Goal: Task Accomplishment & Management: Manage account settings

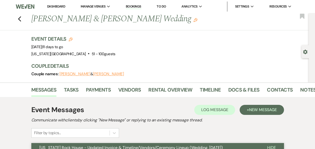
click at [54, 7] on link "Dashboard" at bounding box center [56, 6] width 18 height 4
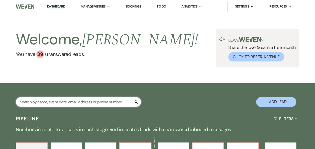
click at [78, 100] on input "text" at bounding box center [78, 102] width 125 height 10
click at [71, 102] on input "text" at bounding box center [78, 102] width 125 height 10
type input "mariah"
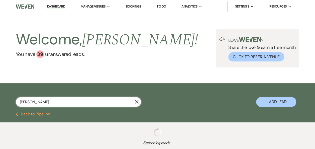
select select "8"
select select "10"
select select "8"
select select "5"
select select "8"
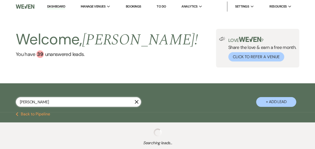
select select "4"
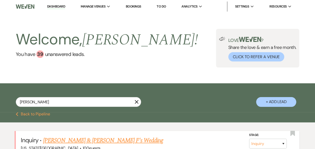
click at [89, 140] on link "[PERSON_NAME] & [PERSON_NAME] F's Wedding" at bounding box center [103, 140] width 120 height 9
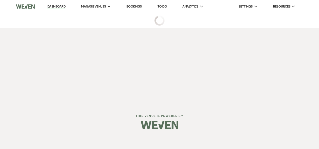
select select "17"
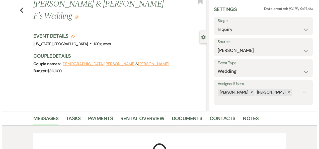
scroll to position [16, 0]
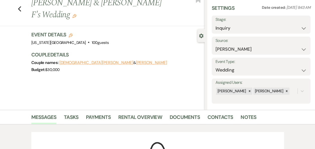
click at [73, 33] on icon "Edit" at bounding box center [71, 35] width 4 height 4
select select "588"
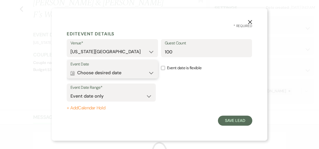
click at [151, 73] on button "Calendar Choose desired date Expand" at bounding box center [112, 73] width 84 height 10
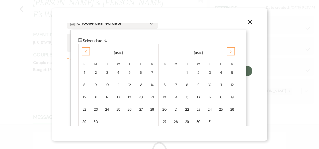
scroll to position [51, 0]
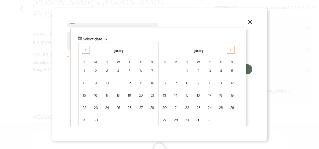
click at [85, 50] on icon "Previous" at bounding box center [86, 49] width 3 height 3
click at [152, 107] on div "24" at bounding box center [152, 107] width 4 height 5
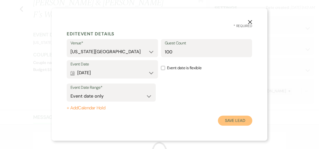
click at [236, 120] on button "Save Lead" at bounding box center [235, 121] width 34 height 10
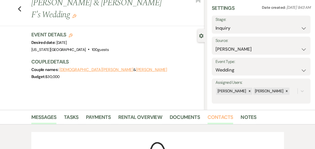
click at [221, 116] on link "Contacts" at bounding box center [221, 118] width 26 height 11
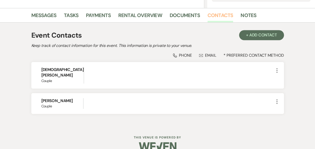
scroll to position [121, 0]
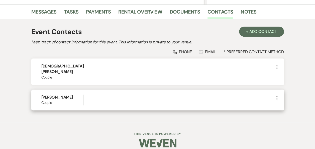
click at [276, 95] on icon "More" at bounding box center [277, 98] width 6 height 6
click at [291, 104] on button "Pencil Edit" at bounding box center [289, 108] width 30 height 9
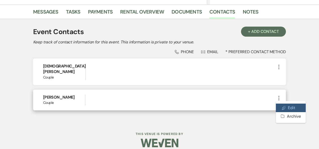
select select "1"
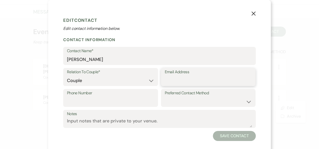
click at [179, 79] on input "Email Address" at bounding box center [208, 81] width 87 height 10
paste input "mariahfarrar@outlook.com"
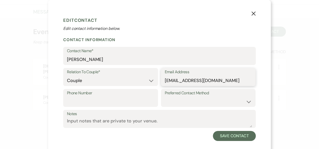
type input "mariahfarrar@outlook.com"
click at [94, 103] on input "Phone Number" at bounding box center [110, 102] width 87 height 10
paste input "tel:2146682123"
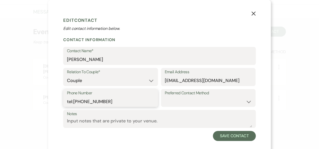
click at [73, 104] on input "tel:2146682123" at bounding box center [110, 102] width 87 height 10
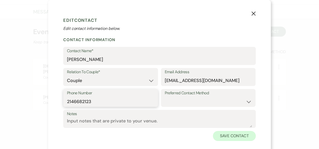
type input "2146682123"
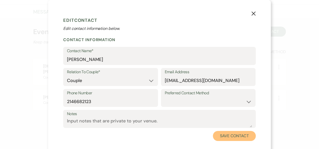
click at [232, 134] on button "Save Contact" at bounding box center [234, 136] width 43 height 10
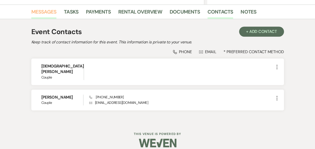
click at [44, 13] on link "Messages" at bounding box center [43, 13] width 25 height 11
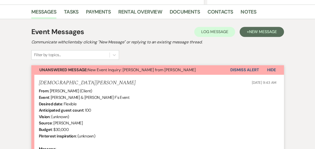
click at [243, 69] on button "Dismiss Alert" at bounding box center [245, 70] width 29 height 10
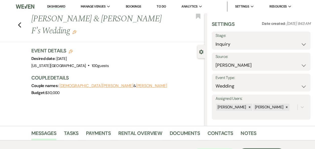
click at [56, 6] on link "Dashboard" at bounding box center [56, 6] width 18 height 5
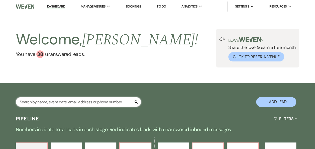
click at [66, 102] on input "text" at bounding box center [78, 102] width 125 height 10
type input "ethan"
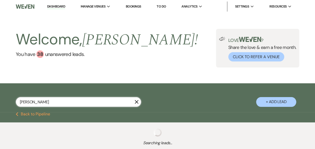
select select "2"
select select "8"
select select "1"
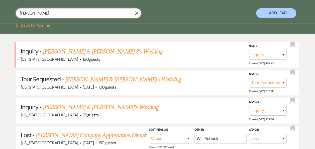
scroll to position [99, 0]
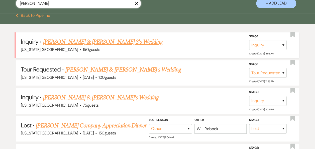
type input "ethan"
click at [85, 39] on link "[PERSON_NAME] & [PERSON_NAME] S's Wedding" at bounding box center [103, 41] width 120 height 9
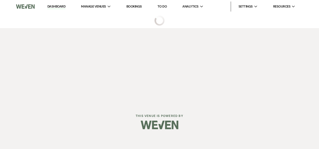
select select "17"
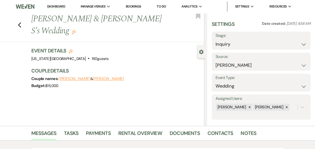
click at [72, 49] on use "button" at bounding box center [71, 51] width 4 height 4
select select "588"
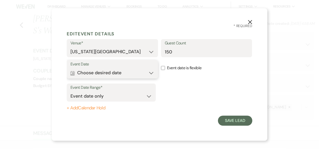
click at [152, 73] on button "Calendar Choose desired date Expand" at bounding box center [112, 73] width 84 height 10
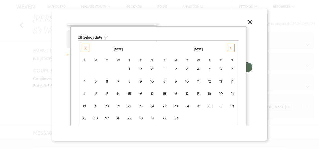
scroll to position [64, 0]
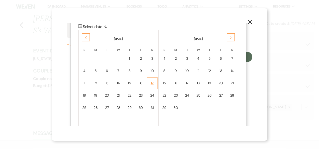
click at [152, 84] on div "17" at bounding box center [152, 83] width 4 height 5
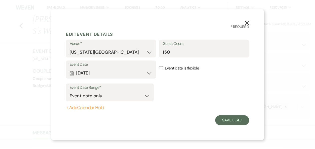
scroll to position [0, 0]
click at [237, 122] on button "Save Lead" at bounding box center [235, 121] width 34 height 10
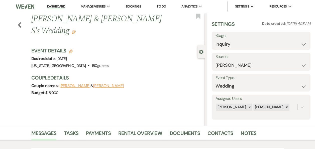
click at [93, 84] on button "Kathleen S" at bounding box center [108, 86] width 31 height 4
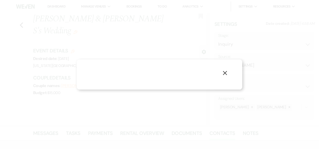
select select "1"
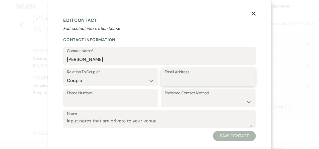
click at [170, 82] on input "Email Address" at bounding box center [208, 81] width 87 height 10
paste input "katy.sully97@gmail.com"
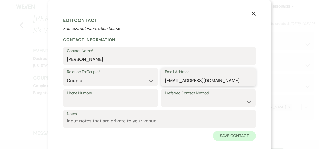
type input "katy.sully97@gmail.com"
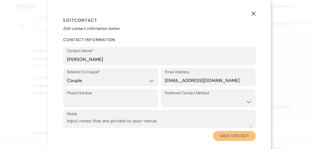
click at [231, 135] on button "Save Contact" at bounding box center [234, 136] width 43 height 10
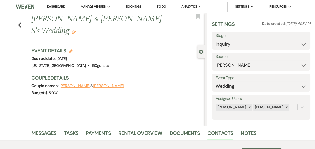
click at [93, 84] on button "Kathleen S" at bounding box center [108, 86] width 31 height 4
select select "1"
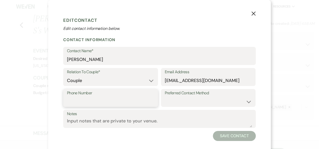
click at [73, 101] on input "Phone Number" at bounding box center [110, 102] width 87 height 10
paste input "tel:4325289800"
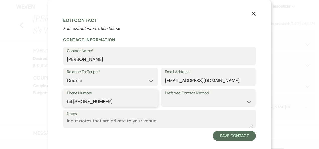
click at [72, 101] on input "tel:4325289800" at bounding box center [110, 102] width 87 height 10
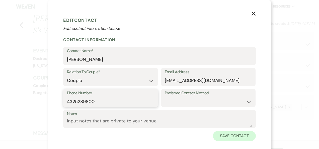
type input "4325289800"
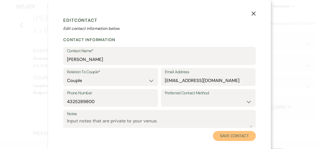
click at [229, 135] on button "Save Contact" at bounding box center [234, 136] width 43 height 10
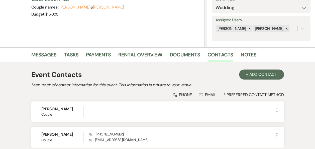
scroll to position [79, 0]
click at [49, 52] on link "Messages" at bounding box center [43, 55] width 25 height 11
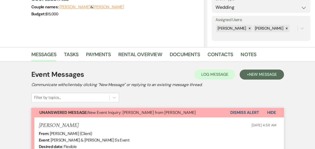
click at [244, 113] on button "Dismiss Alert" at bounding box center [245, 113] width 29 height 10
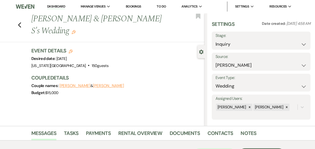
click at [56, 5] on link "Dashboard" at bounding box center [56, 6] width 18 height 5
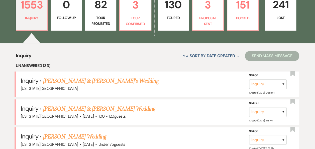
scroll to position [158, 0]
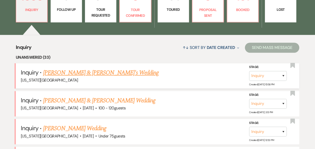
click at [86, 74] on link "[PERSON_NAME] & [PERSON_NAME]'s Wedding" at bounding box center [101, 72] width 116 height 9
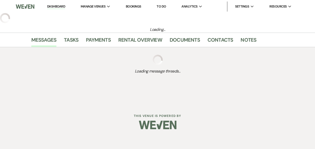
select select "5"
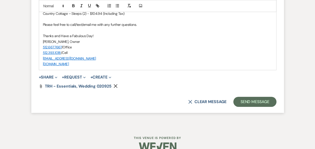
scroll to position [766, 0]
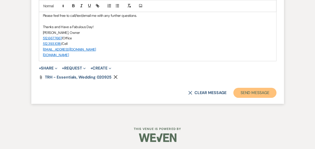
click at [250, 93] on button "Send Message" at bounding box center [255, 93] width 43 height 10
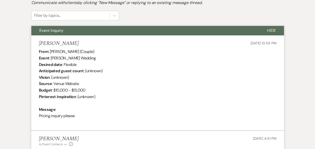
scroll to position [0, 0]
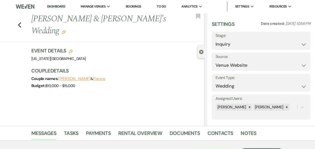
click at [57, 7] on link "Dashboard" at bounding box center [56, 6] width 18 height 5
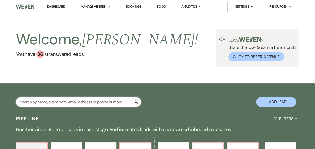
click at [71, 104] on input "text" at bounding box center [78, 102] width 125 height 10
type input "[PERSON_NAME]"
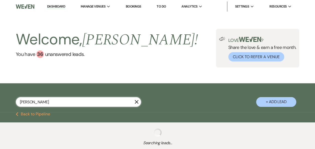
select select "2"
select select "8"
select select "11"
select select "5"
select select "8"
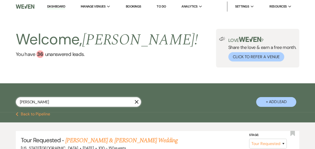
type input "Erin abel"
select select "2"
select select "5"
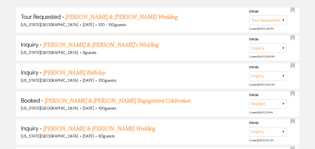
scroll to position [123, 0]
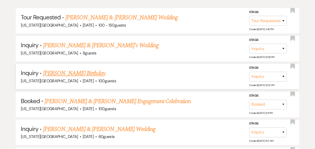
type input "Erin abel"
click at [69, 73] on link "Erin Abel's Birthday" at bounding box center [74, 73] width 62 height 9
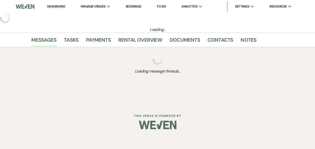
select select "12"
select select "13"
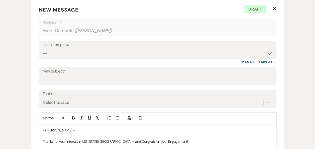
scroll to position [201, 0]
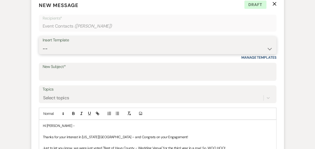
click at [269, 50] on select "-- Weven Planning Portal Introduction (Booked Events) Follow Up Booking Procedu…" at bounding box center [158, 49] width 230 height 10
click at [43, 44] on select "-- Weven Planning Portal Introduction (Booked Events) Follow Up Booking Procedu…" at bounding box center [158, 49] width 230 height 10
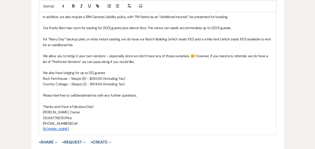
scroll to position [562, 0]
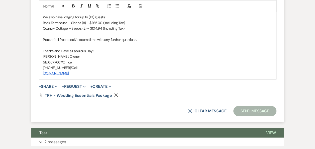
drag, startPoint x: 41, startPoint y: 52, endPoint x: 179, endPoint y: 74, distance: 139.5
copy div "Hi Erin - Thanks for your interest in Texas Rock House! Just to let you know, w…"
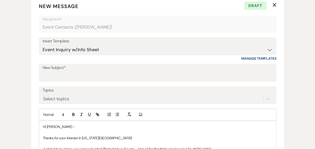
scroll to position [165, 0]
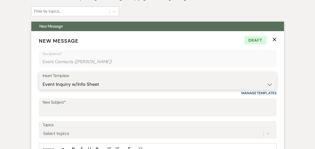
click at [270, 85] on select "-- Weven Planning Portal Introduction (Booked Events) Follow Up Booking Procedu…" at bounding box center [158, 85] width 230 height 10
click at [43, 80] on select "-- Weven Planning Portal Introduction (Booked Events) Follow Up Booking Procedu…" at bounding box center [158, 85] width 230 height 10
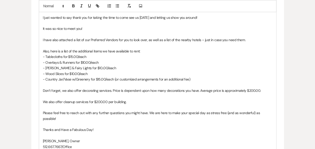
scroll to position [316, 0]
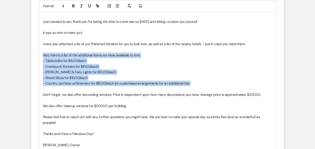
drag, startPoint x: 43, startPoint y: 54, endPoint x: 201, endPoint y: 81, distance: 160.8
click at [201, 81] on div "Hi Erin, I just wanted to say thank you for taking the time to come see us yest…" at bounding box center [157, 86] width 237 height 163
copy div "Also, here is a list of the additional items we have available to rent: - Table…"
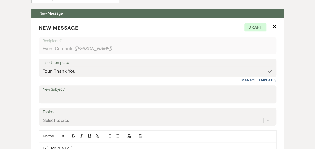
scroll to position [175, 0]
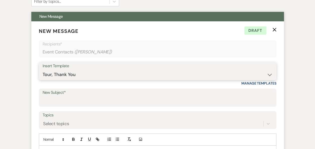
click at [268, 74] on select "-- Weven Planning Portal Introduction (Booked Events) Follow Up Booking Procedu…" at bounding box center [158, 75] width 230 height 10
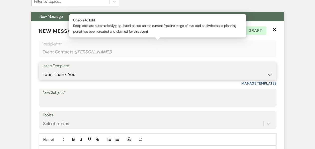
select select "860"
click at [43, 70] on select "-- Weven Planning Portal Introduction (Booked Events) Follow Up Booking Procedu…" at bounding box center [158, 75] width 230 height 10
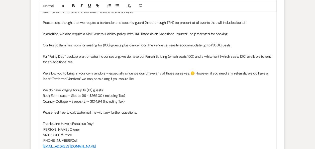
scroll to position [639, 0]
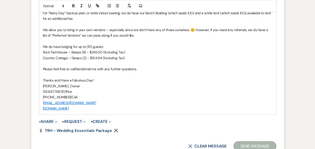
drag, startPoint x: 42, startPoint y: 14, endPoint x: 162, endPoint y: 106, distance: 151.5
copy div "Hi Erin - Thanks for your interest in Texas Rock House – and Congrats on your E…"
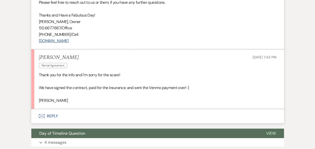
scroll to position [558, 0]
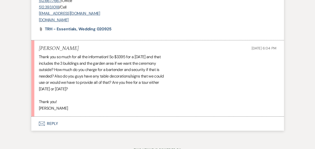
scroll to position [807, 0]
click at [54, 121] on button "Envelope Reply" at bounding box center [157, 124] width 253 height 14
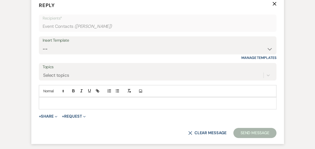
scroll to position [913, 0]
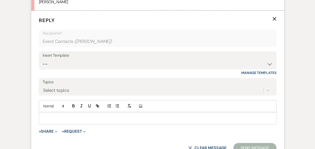
click at [105, 116] on p at bounding box center [158, 118] width 230 height 6
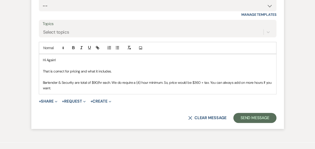
scroll to position [975, 0]
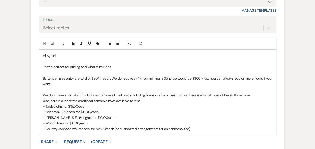
drag, startPoint x: 46, startPoint y: 99, endPoint x: 153, endPoint y: 101, distance: 106.1
click at [153, 101] on p "Also, here is a list of the additional items we have available to rent:" at bounding box center [158, 101] width 230 height 6
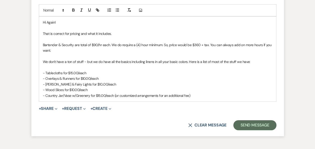
scroll to position [1036, 0]
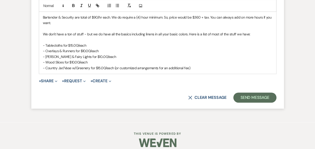
click at [251, 34] on p "We don't have a ton of stuff - but we do have all the basics including linens i…" at bounding box center [158, 34] width 230 height 6
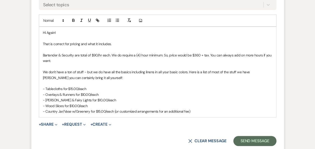
scroll to position [1011, 0]
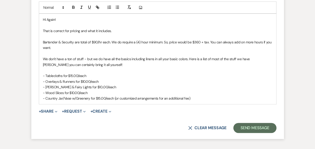
click at [197, 98] on p "- Country Jar/Vase w/Greenery for $15.00/each (or customized arrangements for a…" at bounding box center [158, 99] width 230 height 6
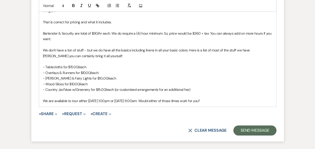
scroll to position [1038, 0]
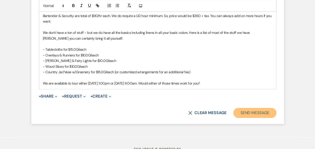
click at [251, 114] on button "Send Message" at bounding box center [255, 113] width 43 height 10
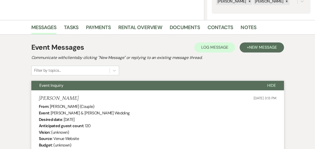
scroll to position [0, 0]
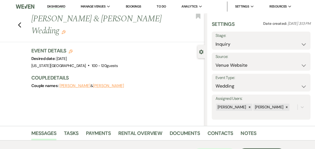
click at [58, 6] on link "Dashboard" at bounding box center [56, 6] width 18 height 5
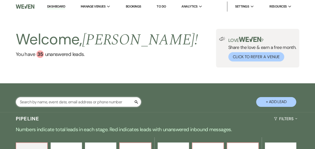
click at [67, 104] on input "text" at bounding box center [78, 102] width 125 height 10
type input "lacey"
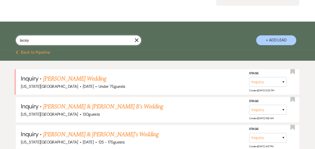
scroll to position [62, 0]
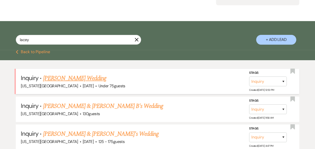
click at [77, 78] on link "[PERSON_NAME] Wedding" at bounding box center [74, 78] width 63 height 9
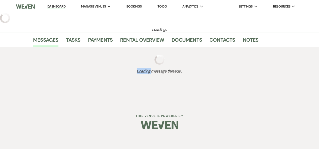
click at [77, 78] on div "Loading message threads..." at bounding box center [160, 64] width 286 height 35
select select "3"
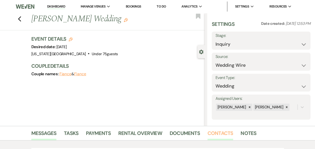
click at [214, 133] on link "Contacts" at bounding box center [221, 134] width 26 height 11
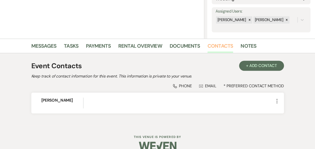
scroll to position [96, 0]
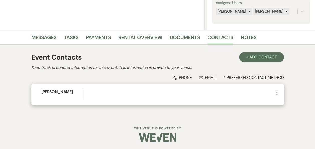
click at [277, 92] on use "button" at bounding box center [277, 92] width 1 height 5
click at [289, 102] on button "Pencil Edit" at bounding box center [289, 102] width 30 height 9
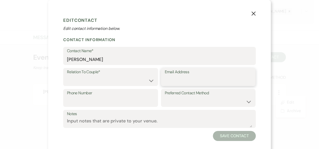
click at [179, 79] on input "Email Address" at bounding box center [208, 81] width 87 height 10
paste input "[EMAIL_ADDRESS][DOMAIN_NAME]"
type input "[EMAIL_ADDRESS][DOMAIN_NAME]"
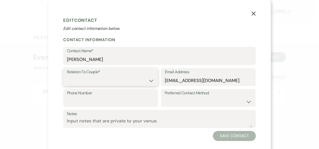
click at [149, 81] on select "Couple Planner Parent of Couple Family Member Friend Other" at bounding box center [110, 81] width 87 height 10
select select "1"
click at [67, 76] on select "Couple Planner Parent of Couple Family Member Friend Other" at bounding box center [110, 81] width 87 height 10
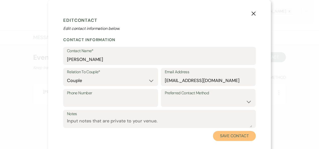
click at [230, 136] on button "Save Contact" at bounding box center [234, 136] width 43 height 10
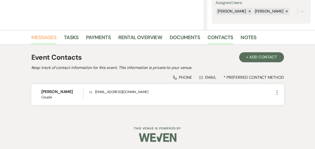
click at [46, 35] on link "Messages" at bounding box center [43, 38] width 25 height 11
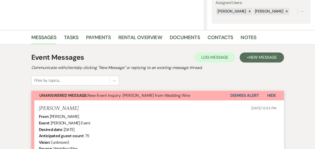
click at [240, 95] on button "Dismiss Alert" at bounding box center [245, 96] width 29 height 10
